Goal: Information Seeking & Learning: Learn about a topic

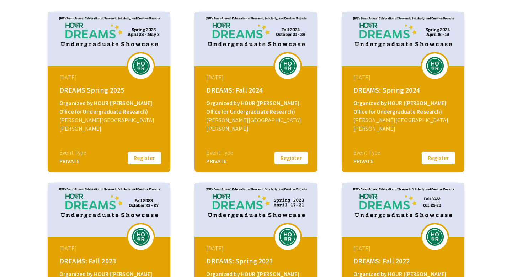
scroll to position [69, 0]
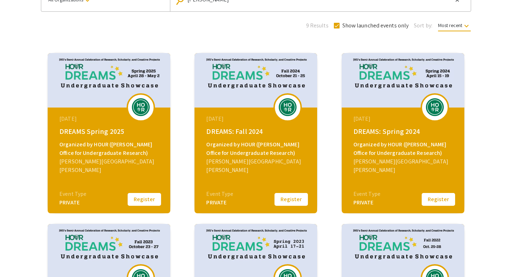
click at [239, 150] on div "Organized by HOUR ([PERSON_NAME] Office for Undergraduate Research)" at bounding box center [256, 148] width 101 height 17
click at [147, 202] on button "Register" at bounding box center [145, 199] width 36 height 15
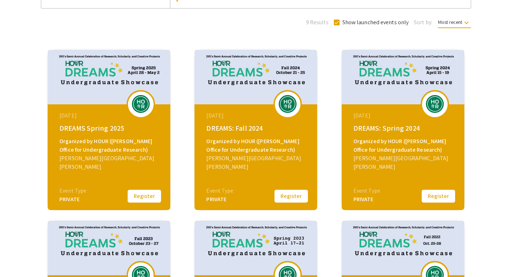
scroll to position [7, 0]
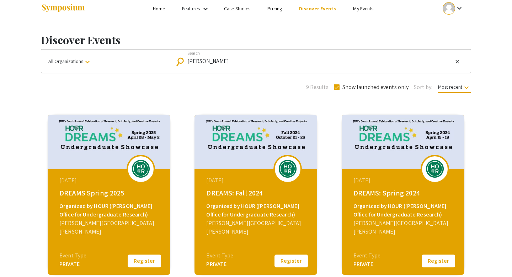
click at [244, 204] on div "Organized by HOUR (Hopkins Office for Undergraduate Research)" at bounding box center [256, 210] width 101 height 17
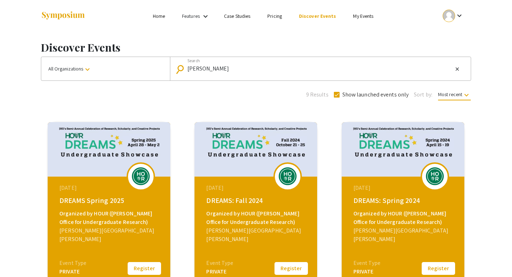
click at [138, 184] on img at bounding box center [140, 176] width 21 height 18
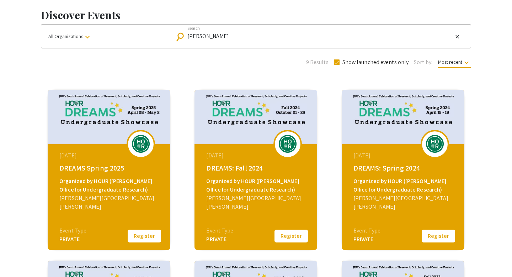
scroll to position [46, 0]
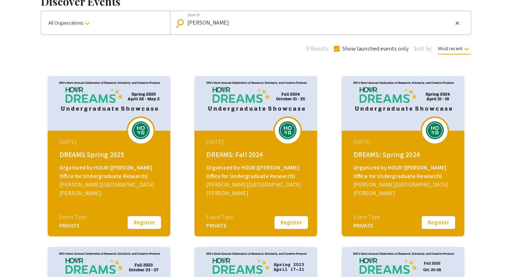
click at [72, 221] on div "Event Type" at bounding box center [72, 217] width 27 height 9
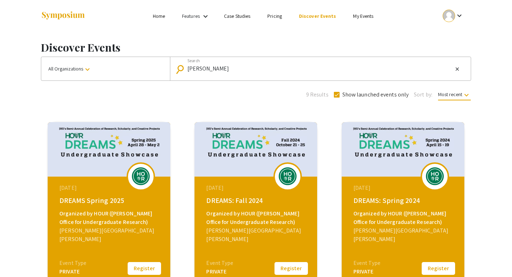
click at [142, 264] on button "Register" at bounding box center [145, 268] width 36 height 15
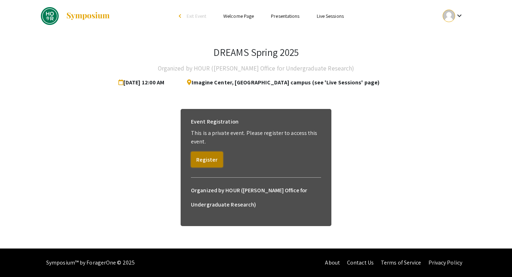
click at [205, 158] on button "Register" at bounding box center [207, 160] width 32 height 16
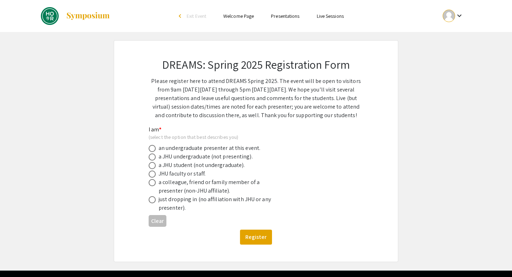
click at [214, 147] on div "an undergraduate presenter at this event." at bounding box center [210, 148] width 102 height 9
click at [152, 157] on span at bounding box center [152, 156] width 7 height 7
click at [152, 157] on input "radio" at bounding box center [152, 156] width 7 height 7
radio input "true"
click at [260, 240] on button "Register" at bounding box center [256, 236] width 32 height 15
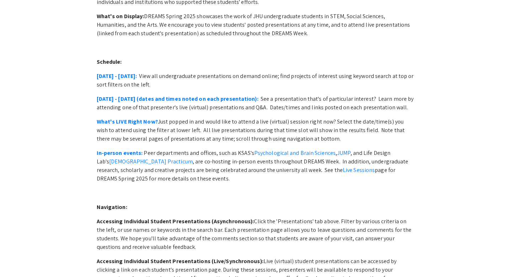
scroll to position [96, 0]
click at [201, 162] on p "In-person events: Peer departments and offices, such as KSAS's Psychological an…" at bounding box center [256, 166] width 319 height 34
click at [343, 167] on link "Live Sessions" at bounding box center [359, 170] width 32 height 7
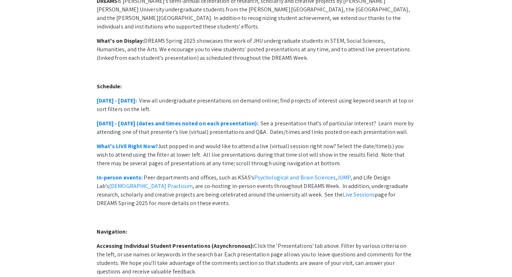
scroll to position [0, 0]
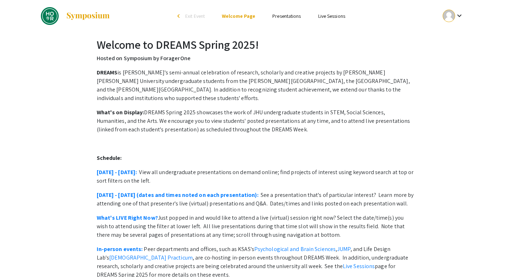
click at [290, 15] on link "Presentations" at bounding box center [287, 16] width 28 height 6
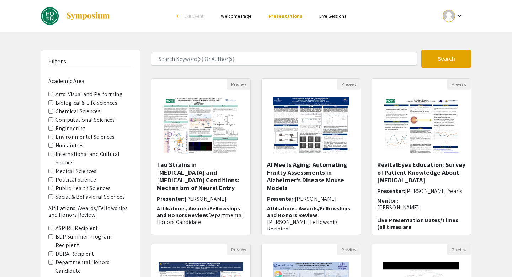
click at [80, 99] on label "Biological & Life Sciences" at bounding box center [87, 103] width 62 height 9
click at [53, 100] on Sciences "Biological & Life Sciences" at bounding box center [50, 102] width 5 height 5
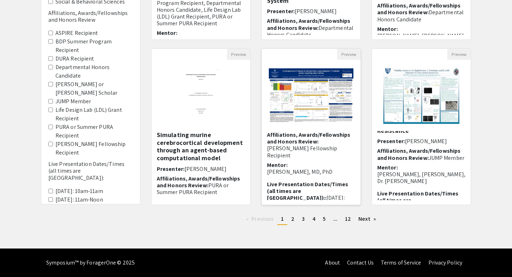
scroll to position [97, 0]
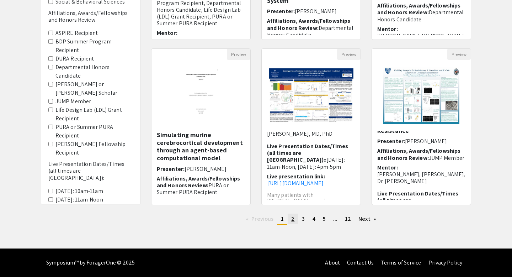
click at [296, 219] on link "page 2" at bounding box center [293, 218] width 10 height 11
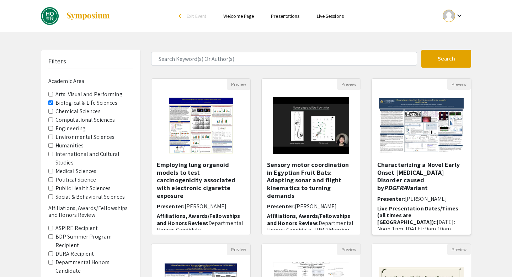
click at [426, 138] on img "Open Presentation <p>Characterizing a Novel Early Onset Emphysema Disorder caus…" at bounding box center [421, 125] width 99 height 69
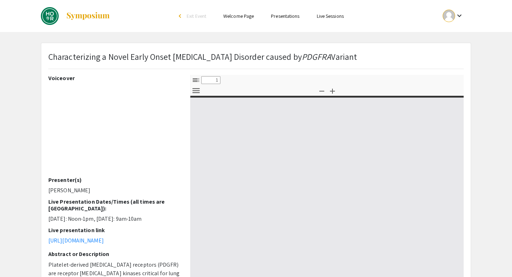
select select "custom"
type input "0"
select select "custom"
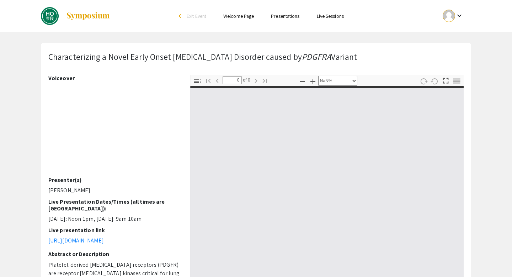
type input "1"
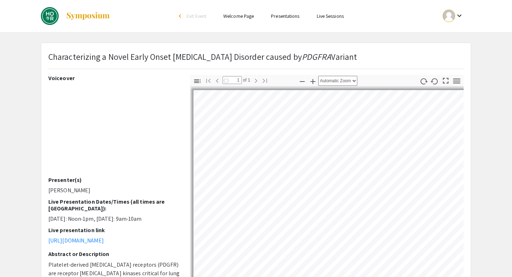
select select "auto"
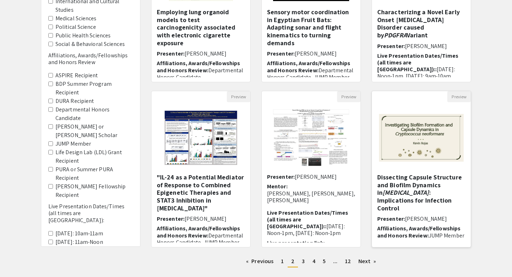
scroll to position [16, 0]
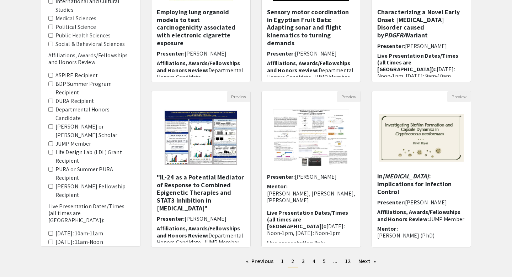
click at [493, 191] on div "Filters Academic Area Arts: Visual and Performing Biological & Life Sciences Ch…" at bounding box center [256, 85] width 512 height 376
click at [305, 259] on span "3" at bounding box center [303, 260] width 3 height 7
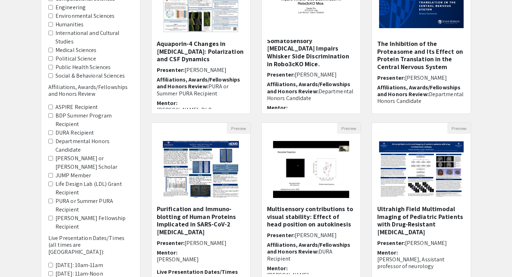
scroll to position [168, 0]
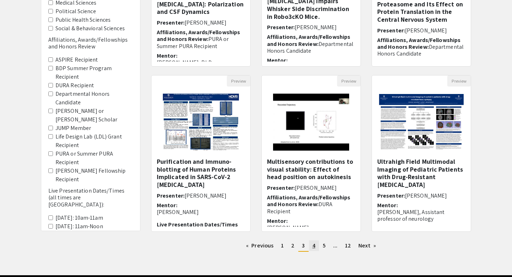
click at [313, 247] on span "4" at bounding box center [314, 245] width 3 height 7
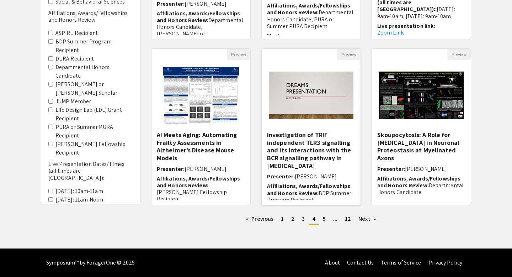
scroll to position [18, 0]
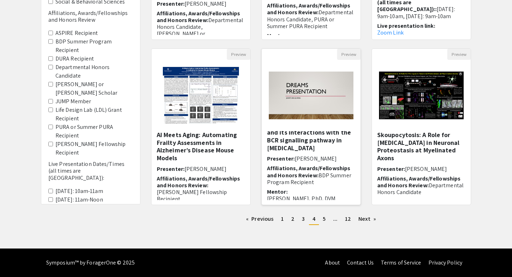
click at [314, 163] on div "Investigation of TRIF independent TLR3 signalling and its interactions with the…" at bounding box center [311, 165] width 88 height 69
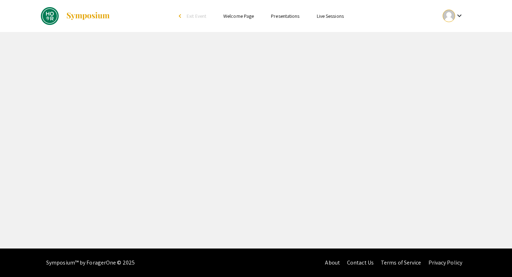
select select "custom"
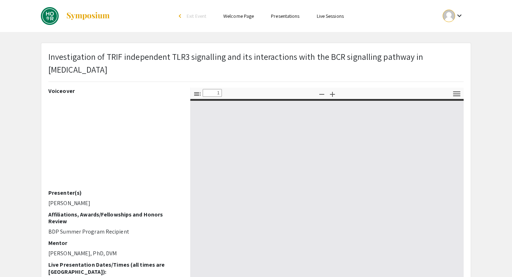
type input "0"
select select "auto"
type input "1"
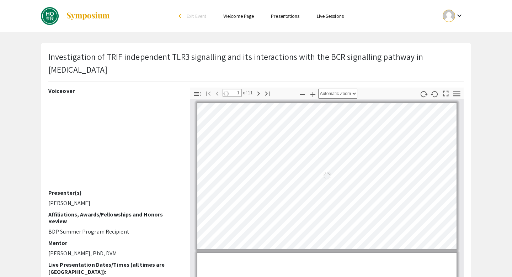
select select "auto"
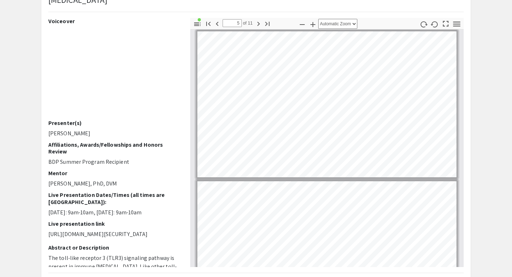
scroll to position [581, 0]
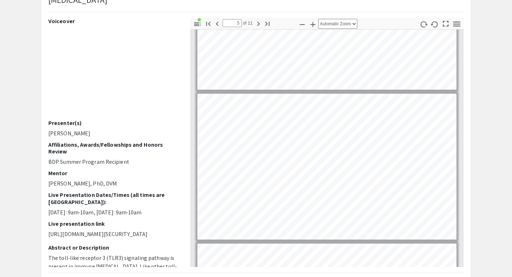
type input "4"
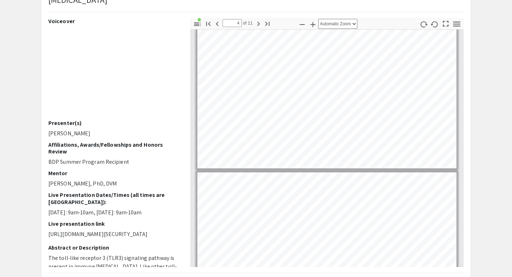
scroll to position [420, 0]
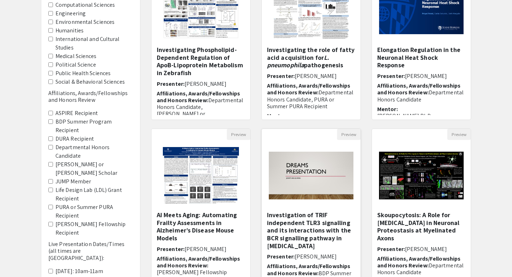
scroll to position [195, 0]
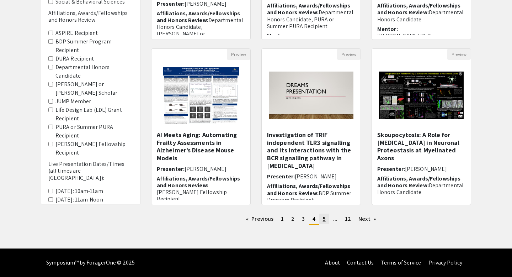
click at [322, 219] on link "page 5" at bounding box center [324, 218] width 10 height 11
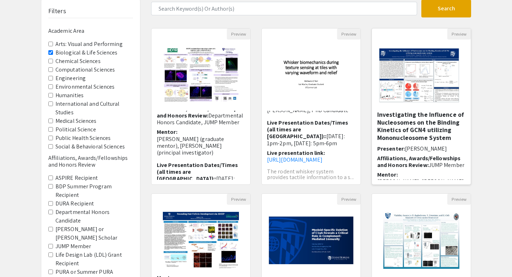
click at [433, 123] on h5 "Investigating the Influence of Nucleosomes on the Binding Kinetics of GCN4 util…" at bounding box center [421, 126] width 88 height 31
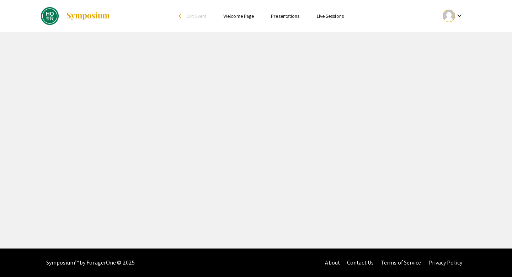
select select "custom"
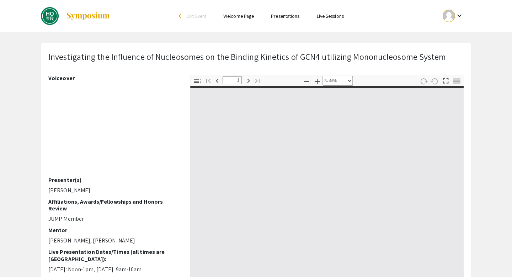
type input "0"
select select "custom"
type input "1"
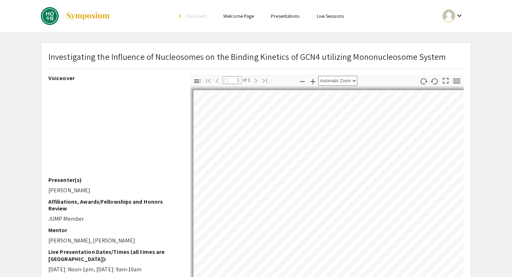
select select "auto"
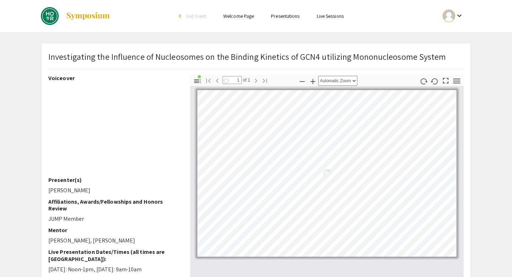
scroll to position [22, 0]
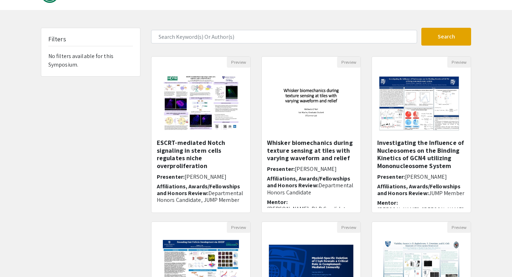
scroll to position [50, 0]
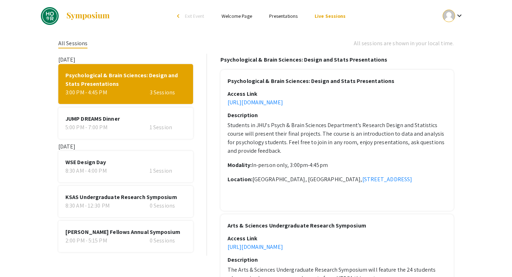
click at [143, 208] on div "8:30 AM - 12:30 PM 0 Sessions" at bounding box center [125, 205] width 121 height 9
